Goal: Download file/media

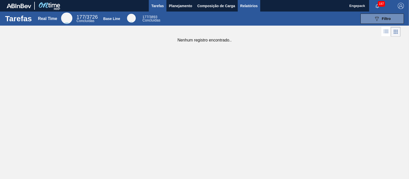
click at [251, 3] on span "Relatórios" at bounding box center [248, 6] width 17 height 6
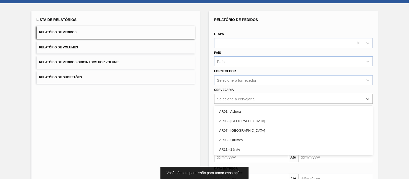
click at [227, 103] on div "option AR01 - Acheral focused, 1 of 92. 92 results available. Use Up and Down t…" at bounding box center [293, 98] width 158 height 10
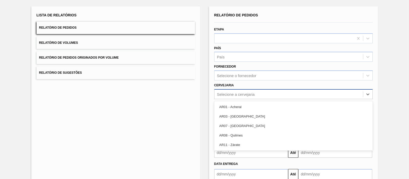
scroll to position [27, 0]
click at [236, 94] on div "Selecione a cervejaria" at bounding box center [236, 93] width 38 height 4
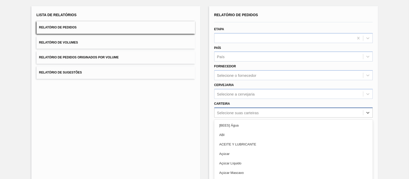
click at [247, 111] on div "option [BEES] Água focused, 1 of 101. 101 results available. Use Up and Down to…" at bounding box center [293, 112] width 158 height 10
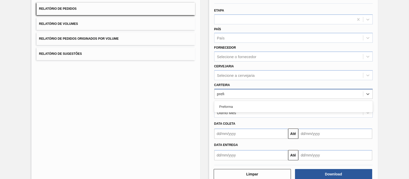
type input "prefor"
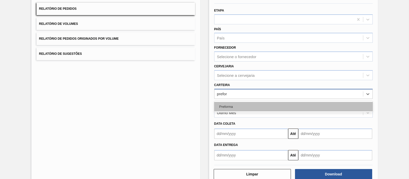
click at [250, 105] on div "Preforma" at bounding box center [293, 106] width 158 height 9
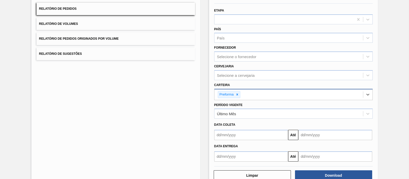
click at [232, 132] on input "text" at bounding box center [251, 134] width 74 height 10
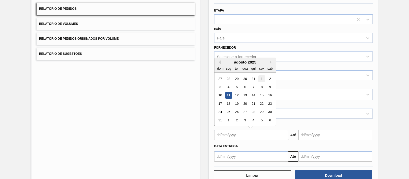
click at [260, 76] on div "1" at bounding box center [261, 78] width 7 height 7
type input "[DATE]"
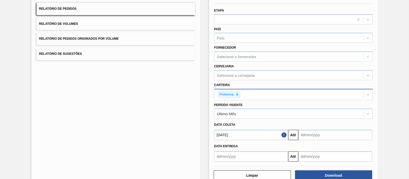
click at [300, 132] on input "text" at bounding box center [335, 134] width 74 height 10
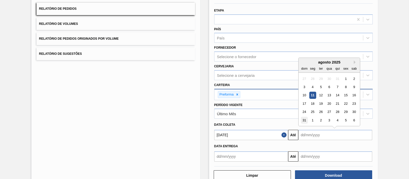
click at [303, 119] on div "31" at bounding box center [304, 119] width 7 height 7
type input "[DATE]"
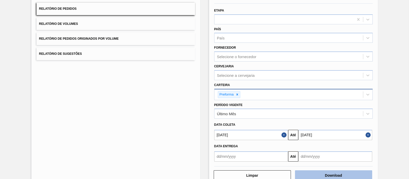
click at [323, 173] on button "Download" at bounding box center [333, 175] width 77 height 10
click at [132, 129] on div "Lista de Relatórios Relatório de Pedidos Relatório de Volumes Relatório de Pedi…" at bounding box center [115, 86] width 169 height 198
click at [227, 135] on input "[DATE]" at bounding box center [251, 134] width 74 height 10
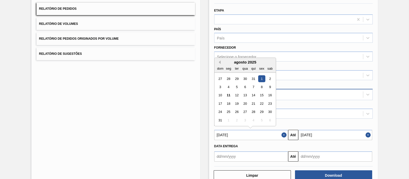
click at [219, 62] on button "Previous Month" at bounding box center [219, 62] width 4 height 4
click at [236, 79] on div "1" at bounding box center [236, 78] width 7 height 7
type input "[DATE]"
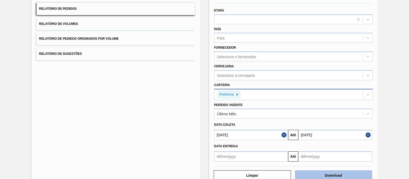
click at [323, 172] on button "Download" at bounding box center [333, 175] width 77 height 10
